Goal: Transaction & Acquisition: Download file/media

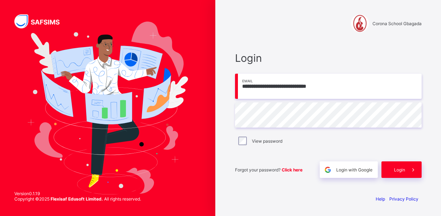
type input "**********"
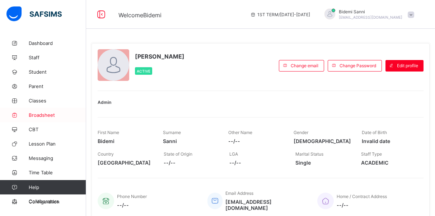
drag, startPoint x: 34, startPoint y: 100, endPoint x: 36, endPoint y: 114, distance: 14.5
click at [36, 114] on div "Dashboard Staff Student Parent Classes Broadsheet CBT Lesson Plan Messaging Tim…" at bounding box center [43, 122] width 86 height 172
click at [36, 114] on span "Broadsheet" at bounding box center [57, 115] width 57 height 6
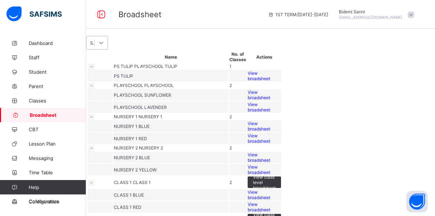
click at [105, 46] on icon at bounding box center [101, 42] width 7 height 7
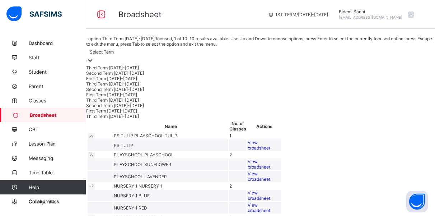
click at [94, 57] on icon at bounding box center [89, 60] width 7 height 7
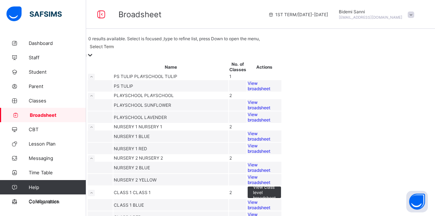
click at [94, 55] on icon at bounding box center [89, 54] width 7 height 7
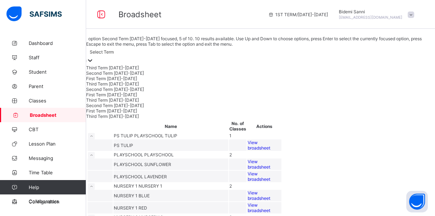
click at [153, 92] on div "Second Term 2024-2025" at bounding box center [260, 88] width 349 height 5
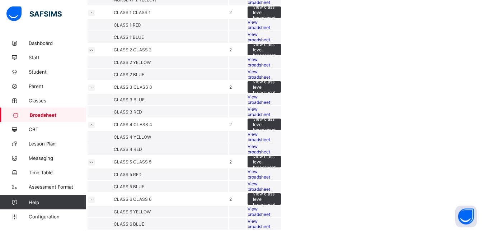
scroll to position [309, 0]
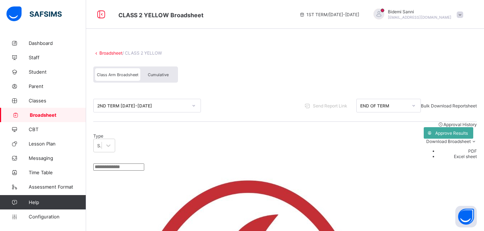
click at [396, 107] on div "END OF TERM" at bounding box center [383, 105] width 47 height 5
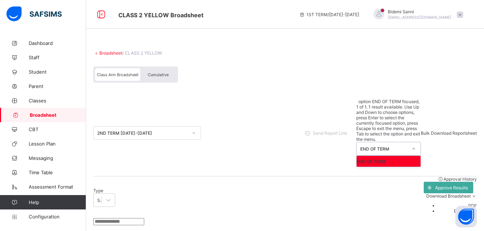
click at [391, 146] on div "END OF TERM" at bounding box center [383, 148] width 47 height 5
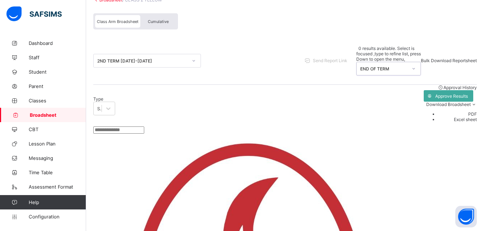
scroll to position [146, 0]
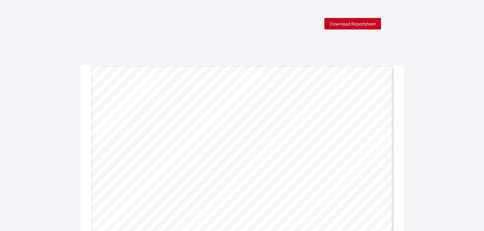
click at [362, 23] on span "Download Reportsheet" at bounding box center [353, 23] width 46 height 5
